Goal: Find contact information: Find contact information

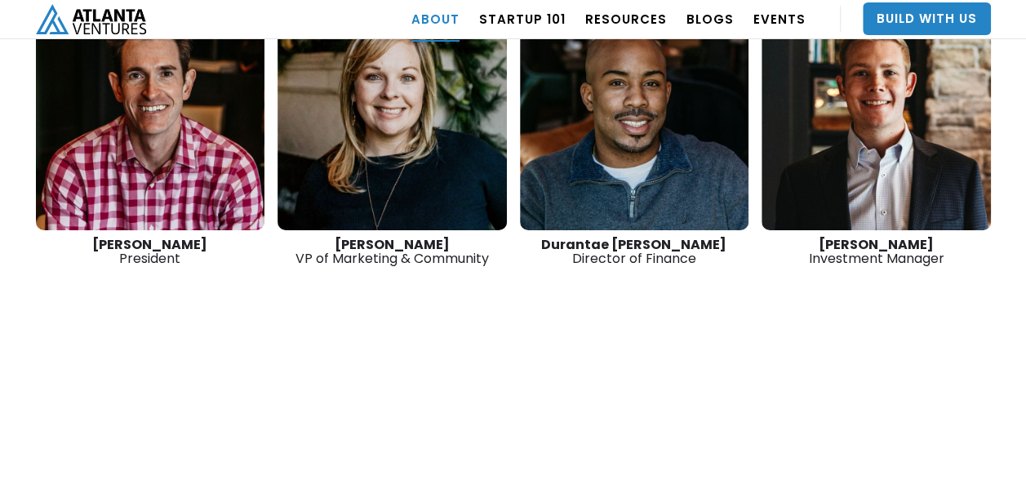
scroll to position [2722, 0]
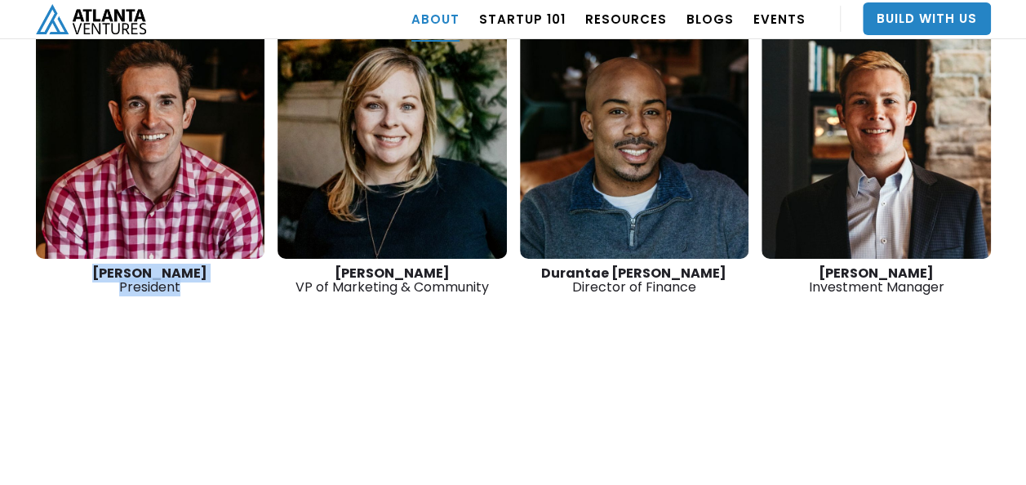
drag, startPoint x: 346, startPoint y: 220, endPoint x: 508, endPoint y: 236, distance: 162.4
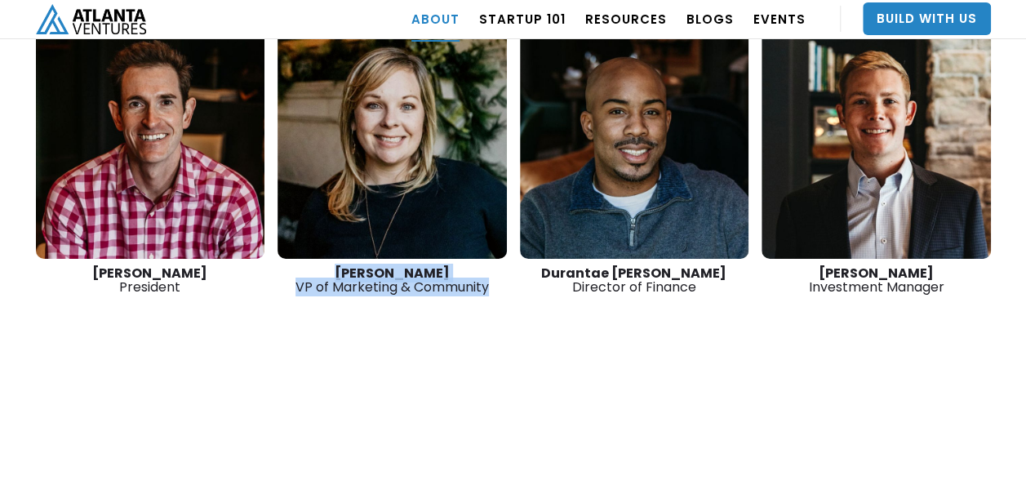
drag, startPoint x: 508, startPoint y: 236, endPoint x: 307, endPoint y: 219, distance: 201.6
click at [307, 266] on div "[PERSON_NAME] VP of Marketing & Community" at bounding box center [392, 280] width 229 height 28
copy div "[PERSON_NAME] VP of Marketing & Community"
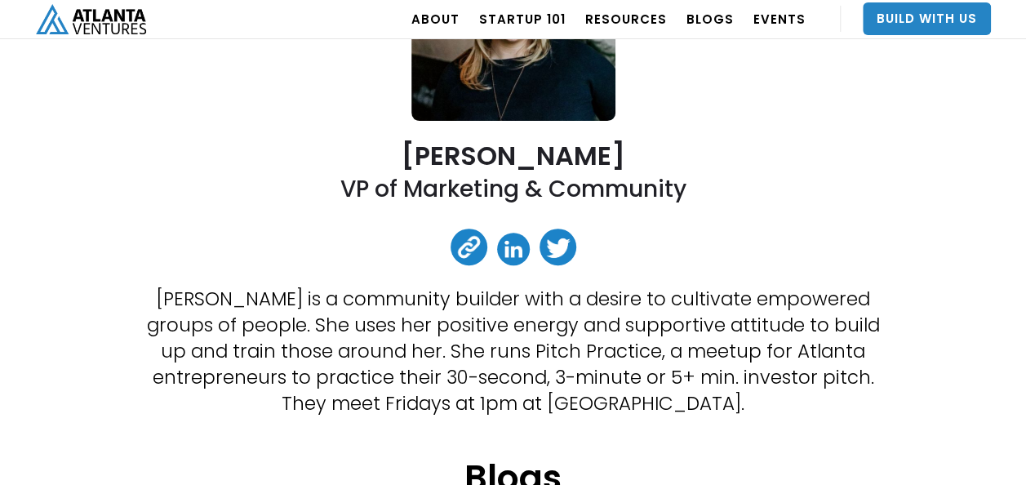
scroll to position [241, 0]
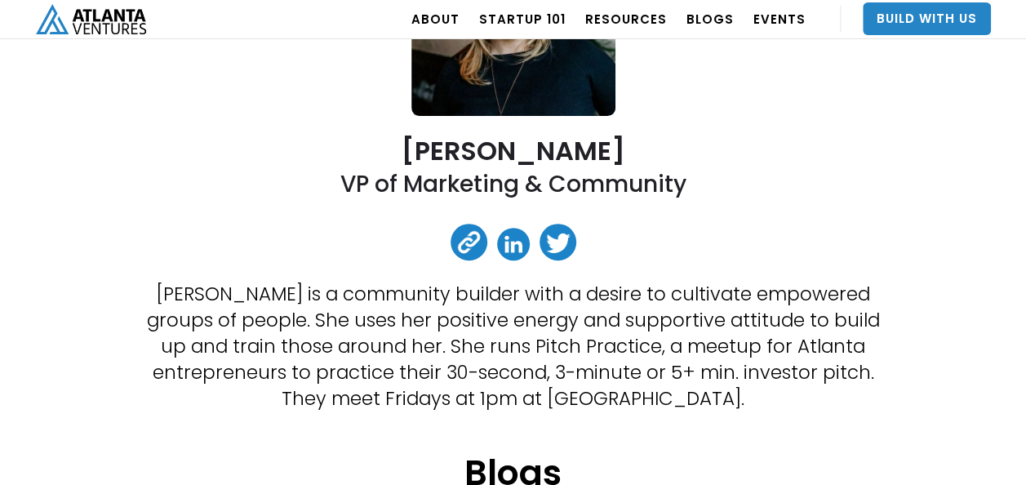
click at [462, 237] on link at bounding box center [469, 242] width 37 height 37
